Goal: Information Seeking & Learning: Learn about a topic

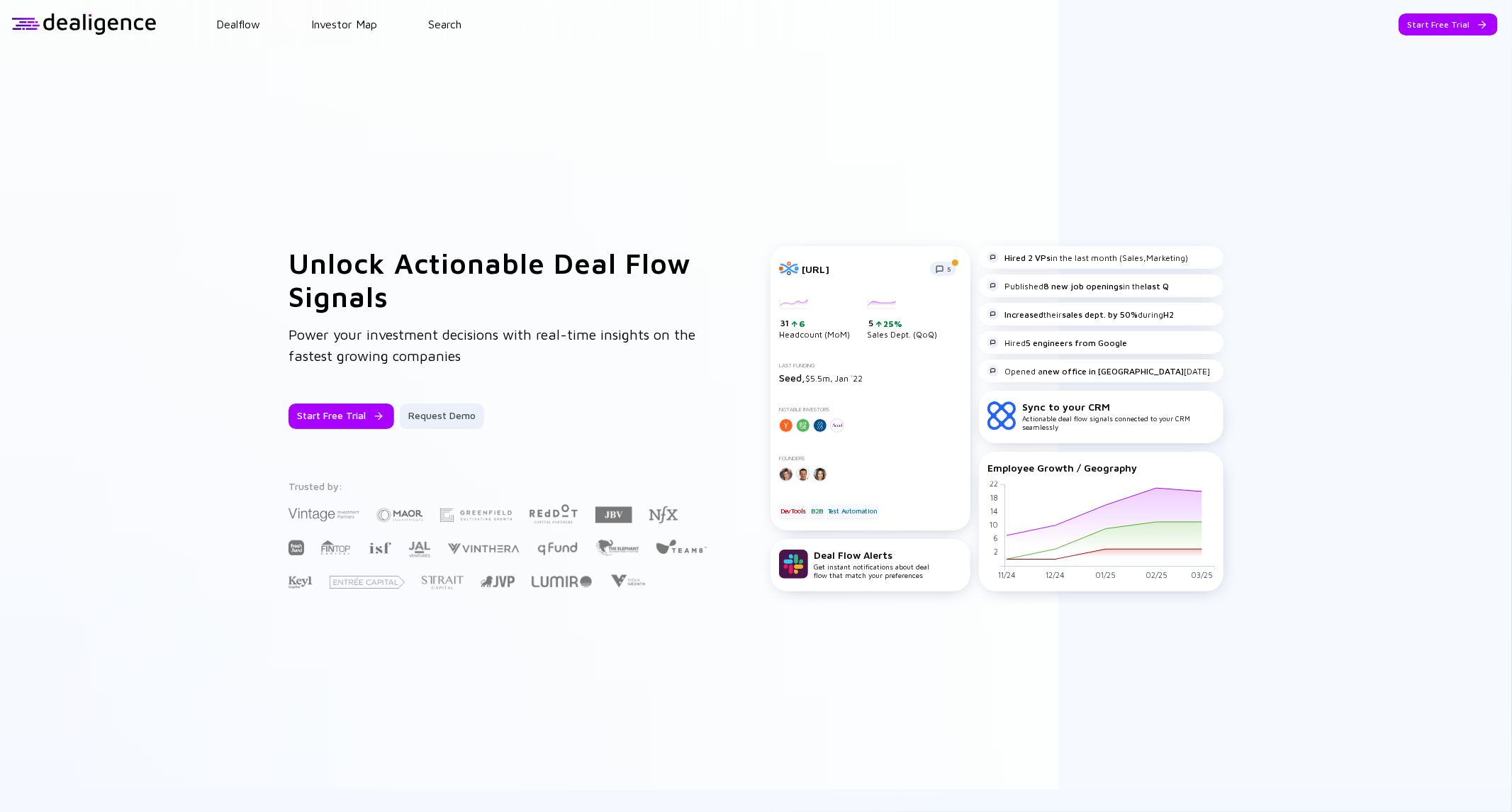
click at [1408, 10] on header "Dealflow Investor Map Search Start Free Trial Dealflow Investor Map Start Free …" at bounding box center [756, 24] width 1512 height 48
click at [1413, 19] on div "Start Free Trial" at bounding box center [1449, 25] width 99 height 22
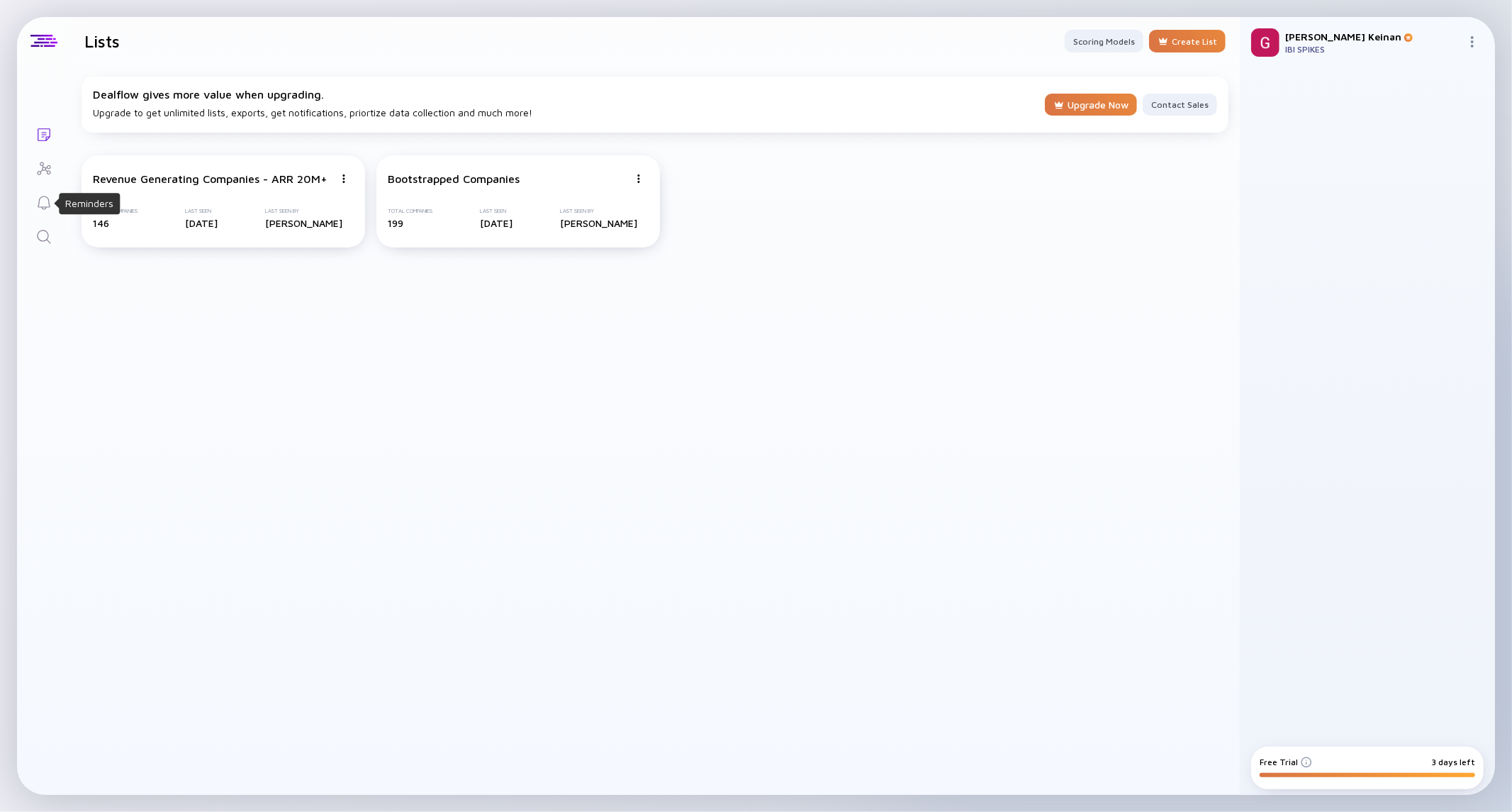
click at [44, 225] on link "Search" at bounding box center [44, 235] width 53 height 34
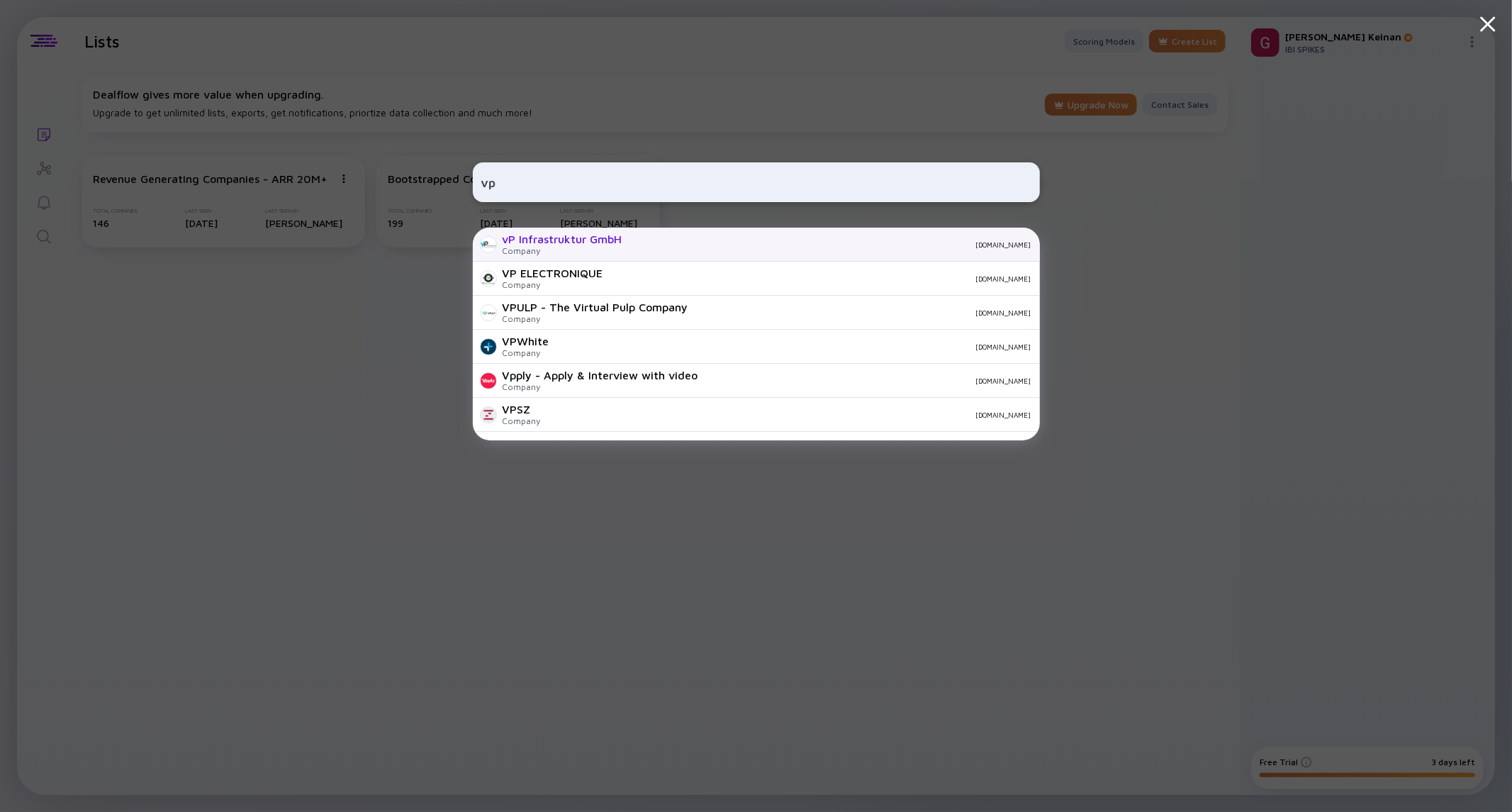
paste input "Vplus-Habitat"
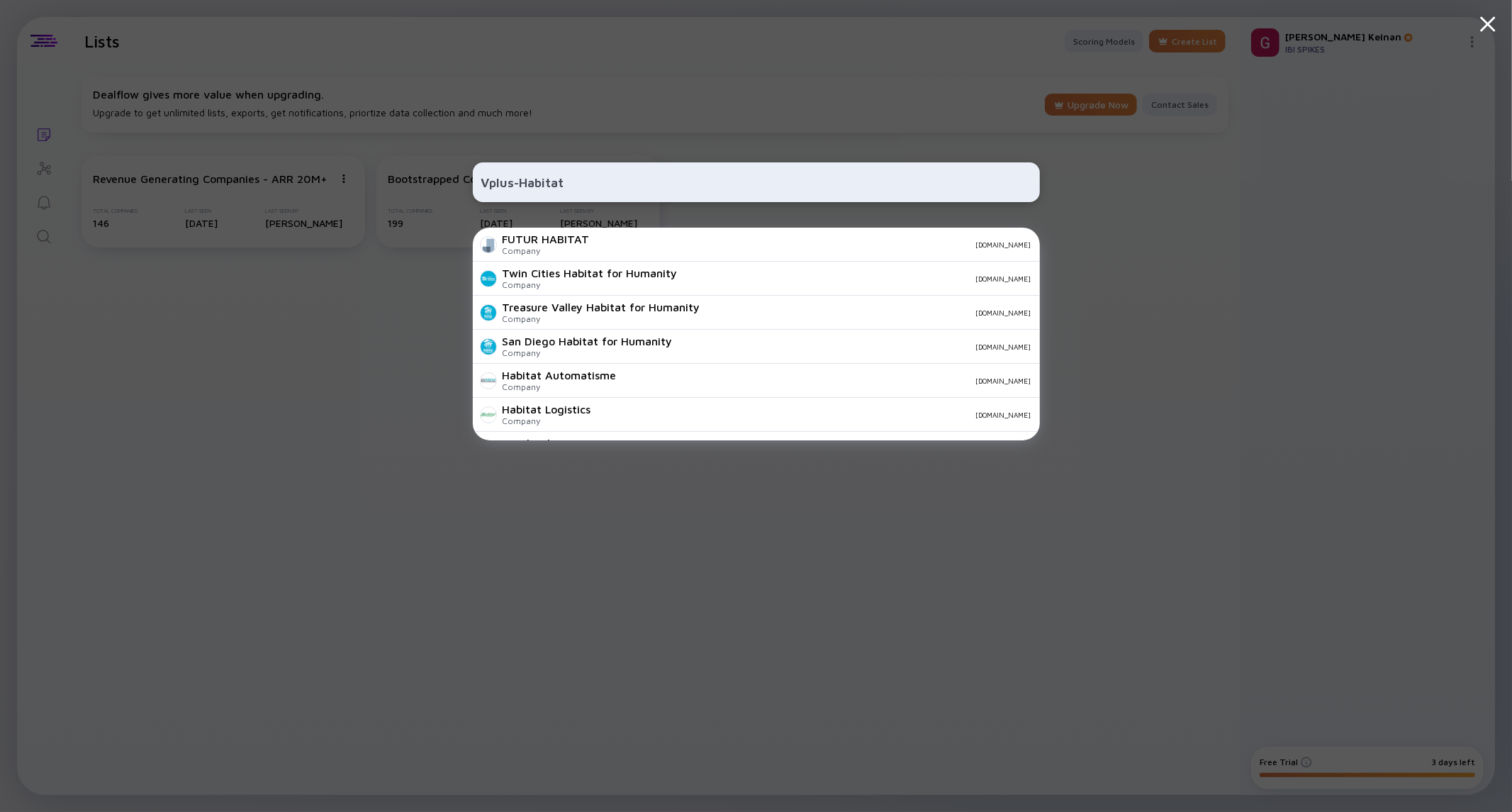
drag, startPoint x: 577, startPoint y: 187, endPoint x: 513, endPoint y: 182, distance: 64.2
click at [513, 182] on input "Vplus-Habitat" at bounding box center [756, 182] width 550 height 26
paste input "Air-Qualitee"
type input "Air-Qualitee"
